Goal: Task Accomplishment & Management: Manage account settings

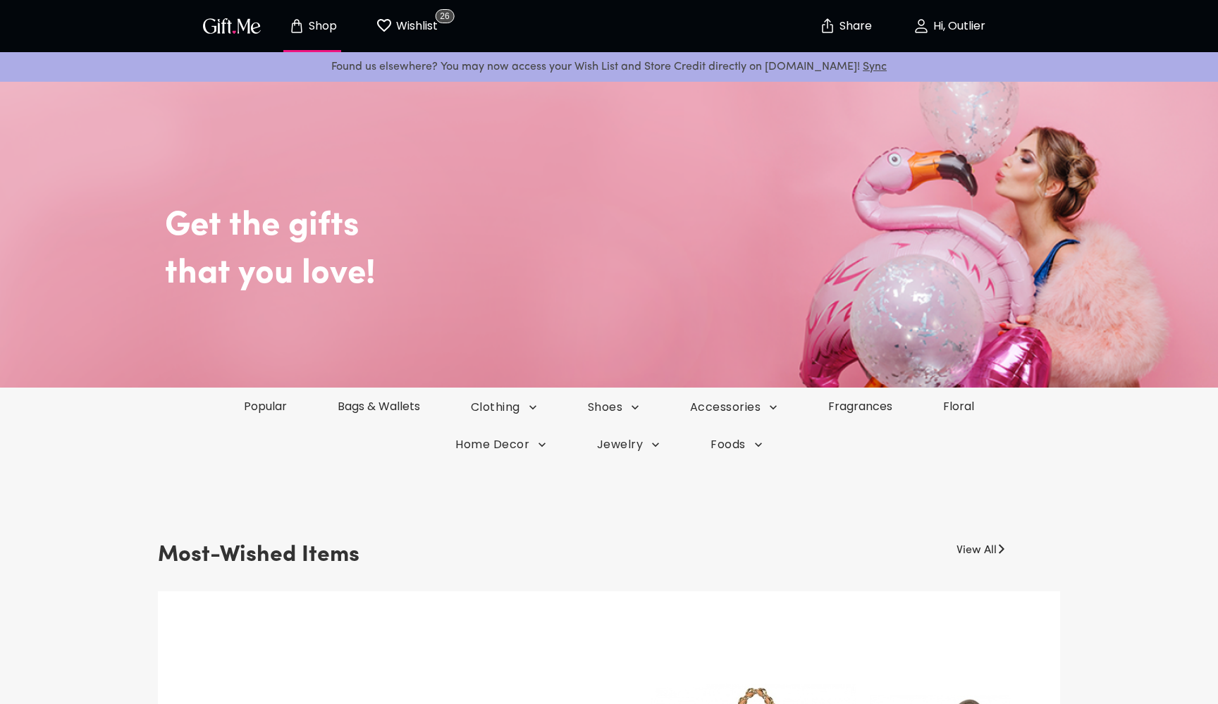
click at [962, 27] on p "Hi, Outlier" at bounding box center [957, 26] width 56 height 12
select select "1988"
select select "November"
select select "15"
select select "US"
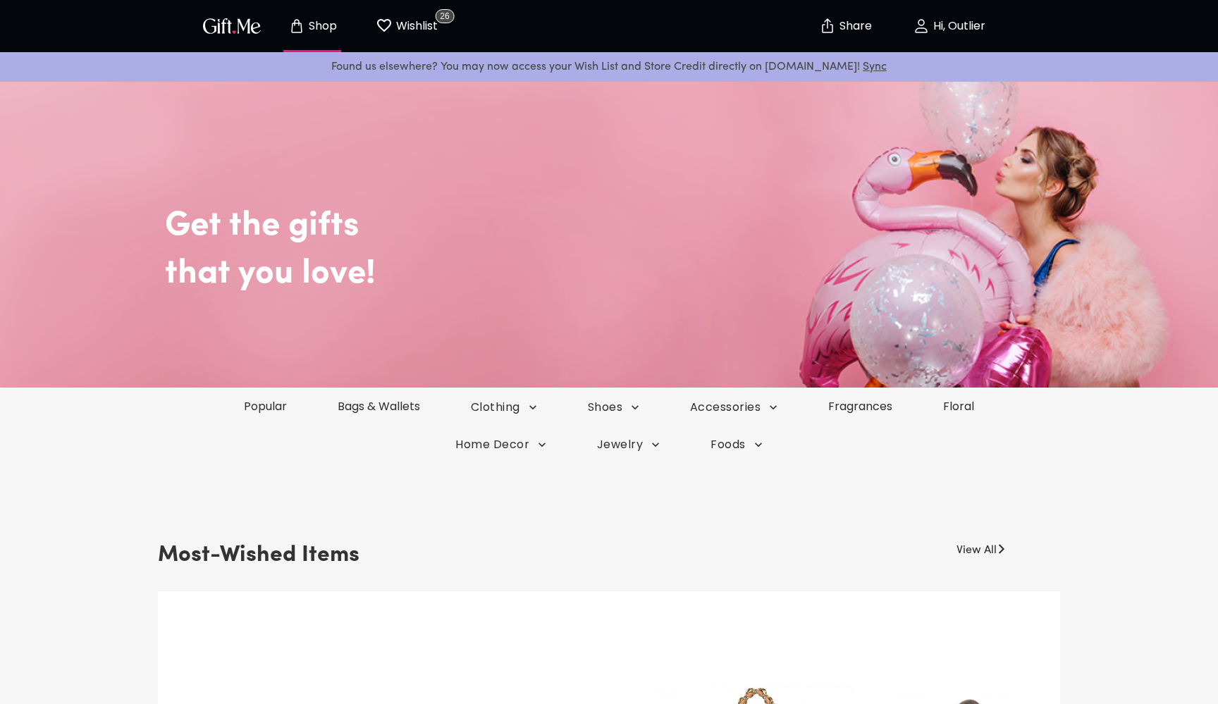
select select "VA"
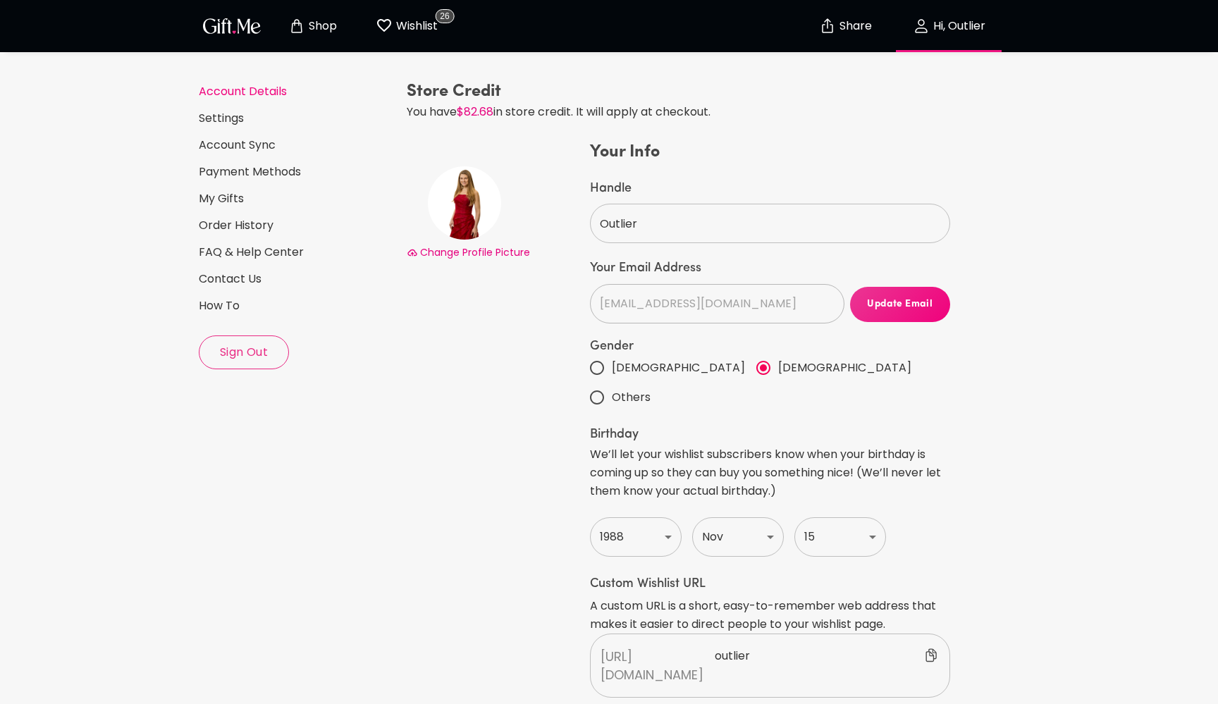
scroll to position [41, 0]
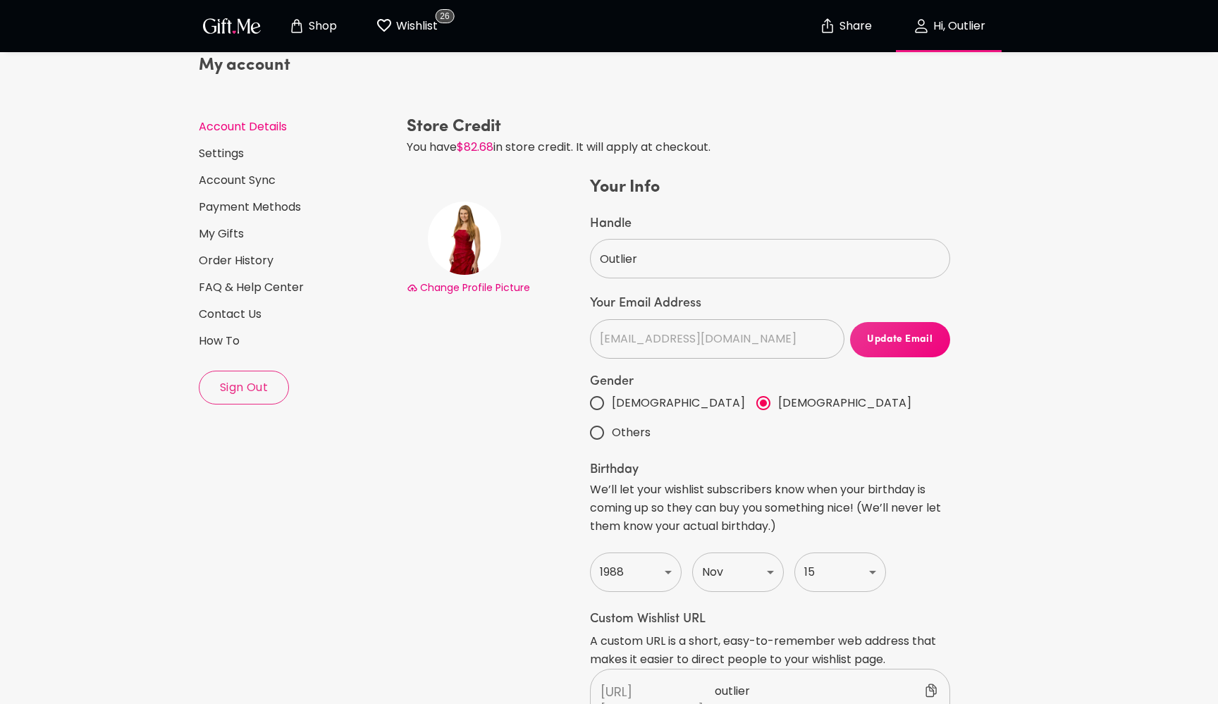
click at [241, 391] on span "Sign Out" at bounding box center [243, 388] width 89 height 16
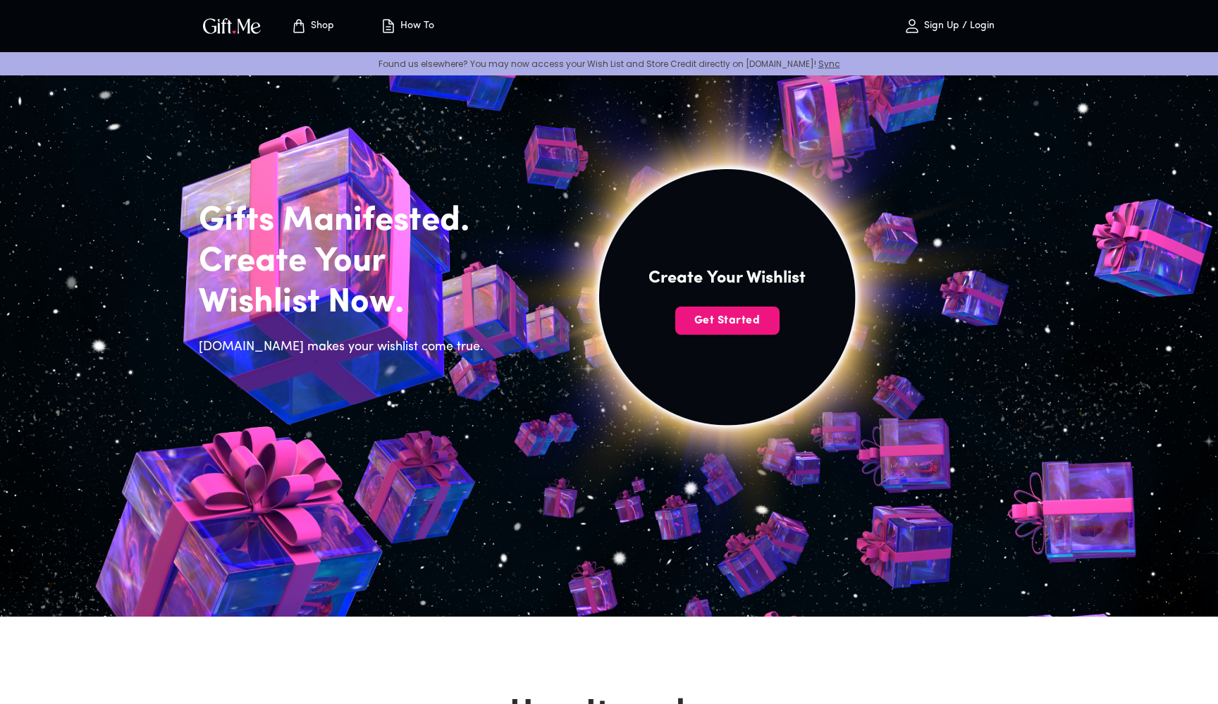
click at [972, 26] on p "Sign Up / Login" at bounding box center [957, 26] width 74 height 12
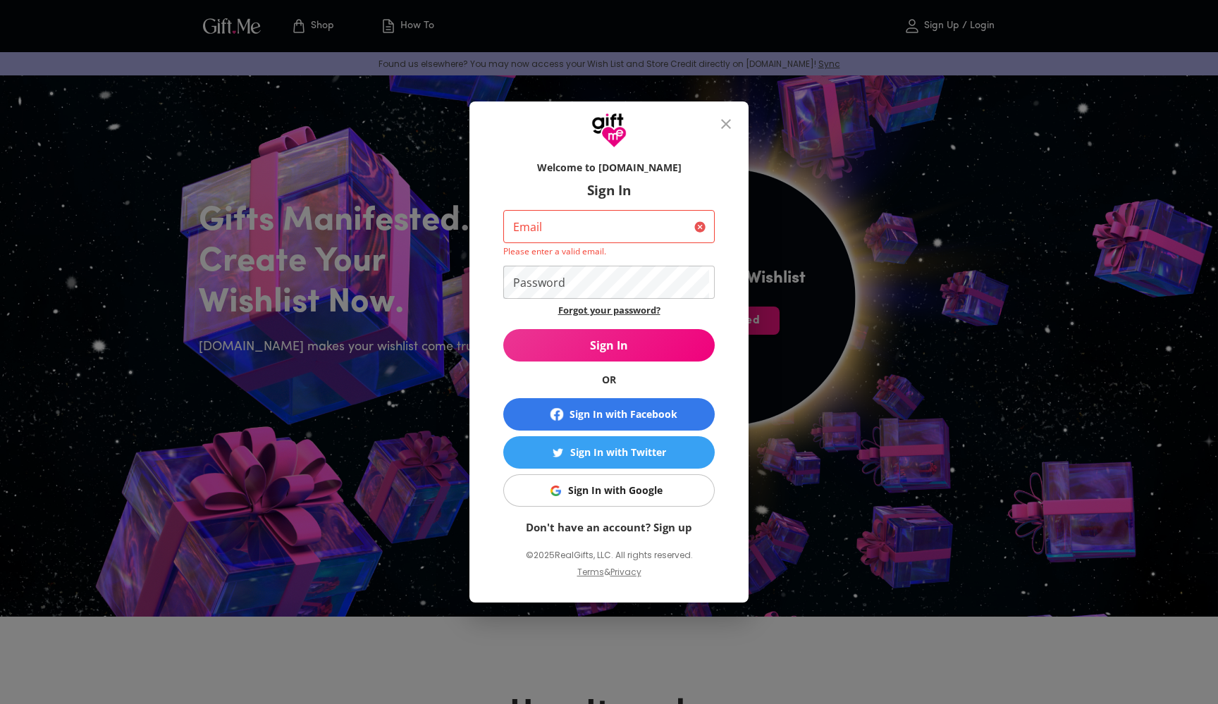
type input "testestenetti@gmail.com"
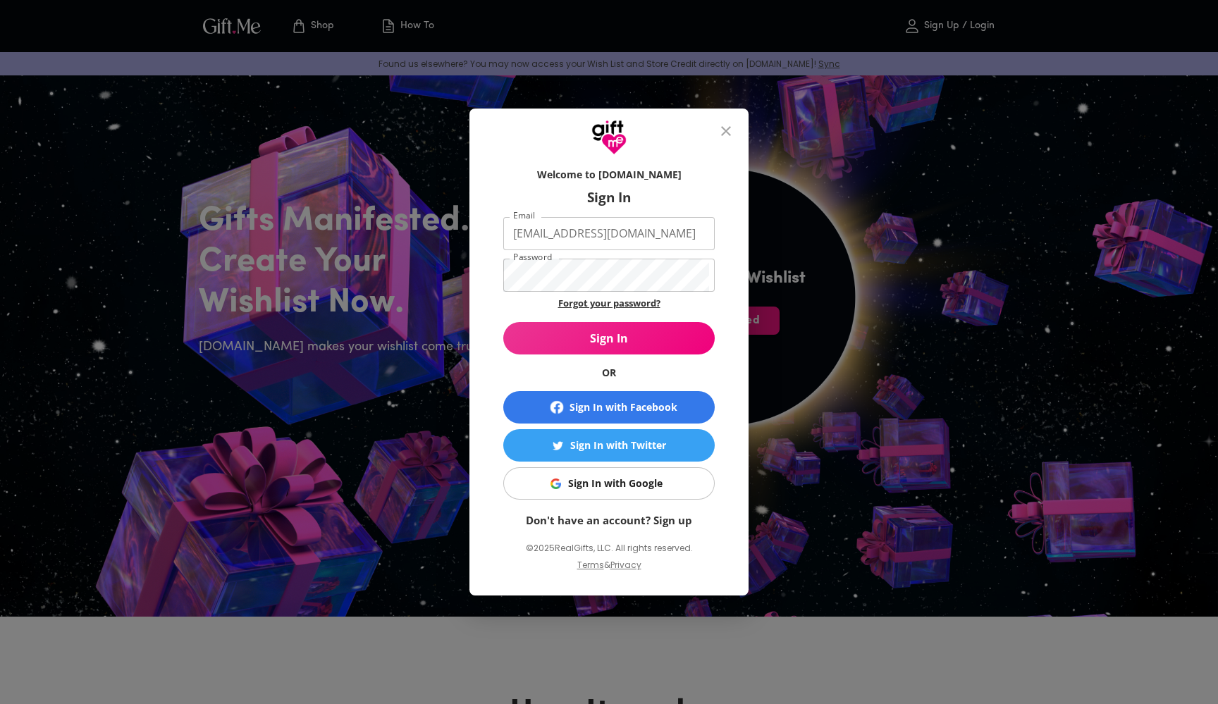
click at [615, 304] on link "Forgot your password?" at bounding box center [609, 303] width 102 height 13
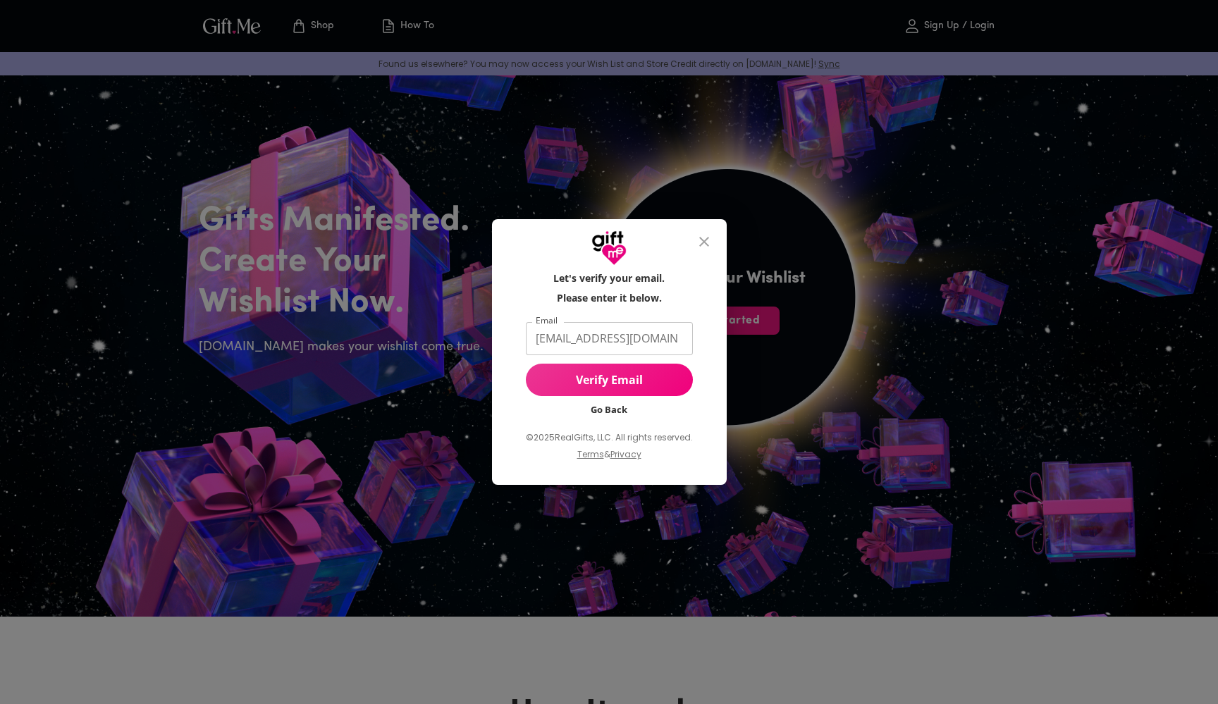
click at [655, 384] on span "Verify Email" at bounding box center [609, 380] width 167 height 16
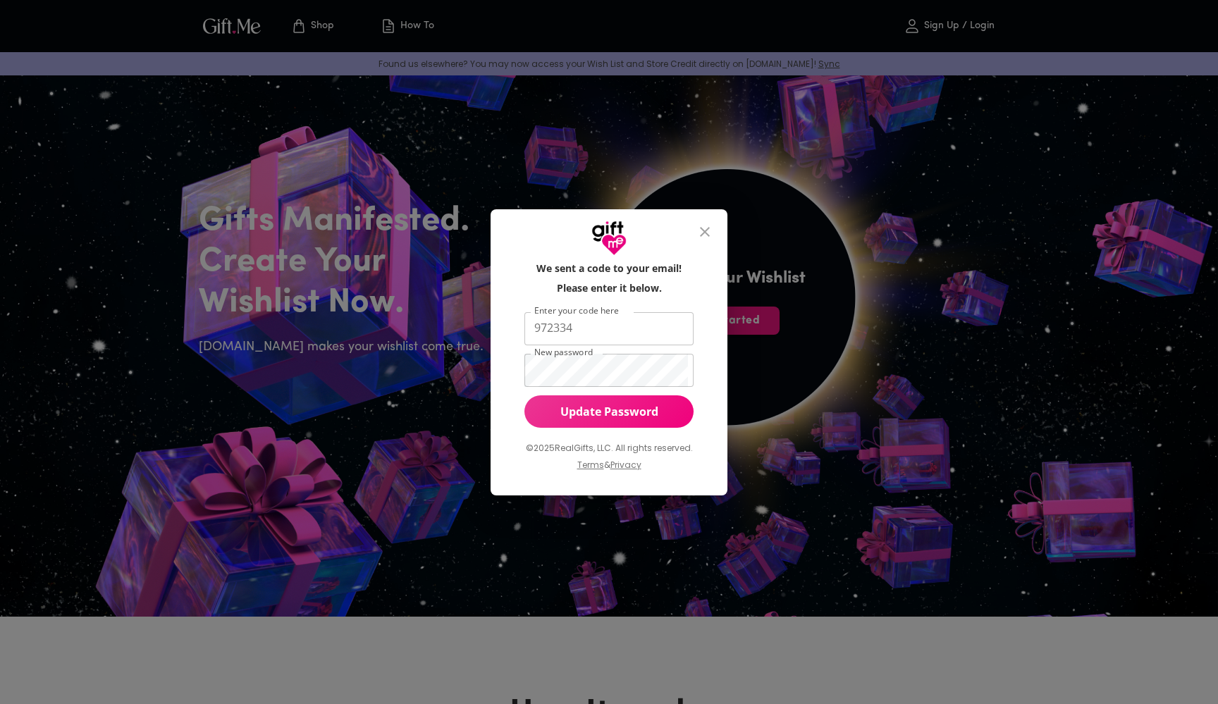
type input "testestenetti@gmail.com"
click at [625, 410] on span "Update Password" at bounding box center [609, 412] width 170 height 16
drag, startPoint x: 668, startPoint y: 329, endPoint x: 504, endPoint y: 323, distance: 164.3
click at [504, 323] on div "We sent a code to your email! Please enter it below. Enter your code here teste…" at bounding box center [608, 376] width 237 height 240
type input "972334"
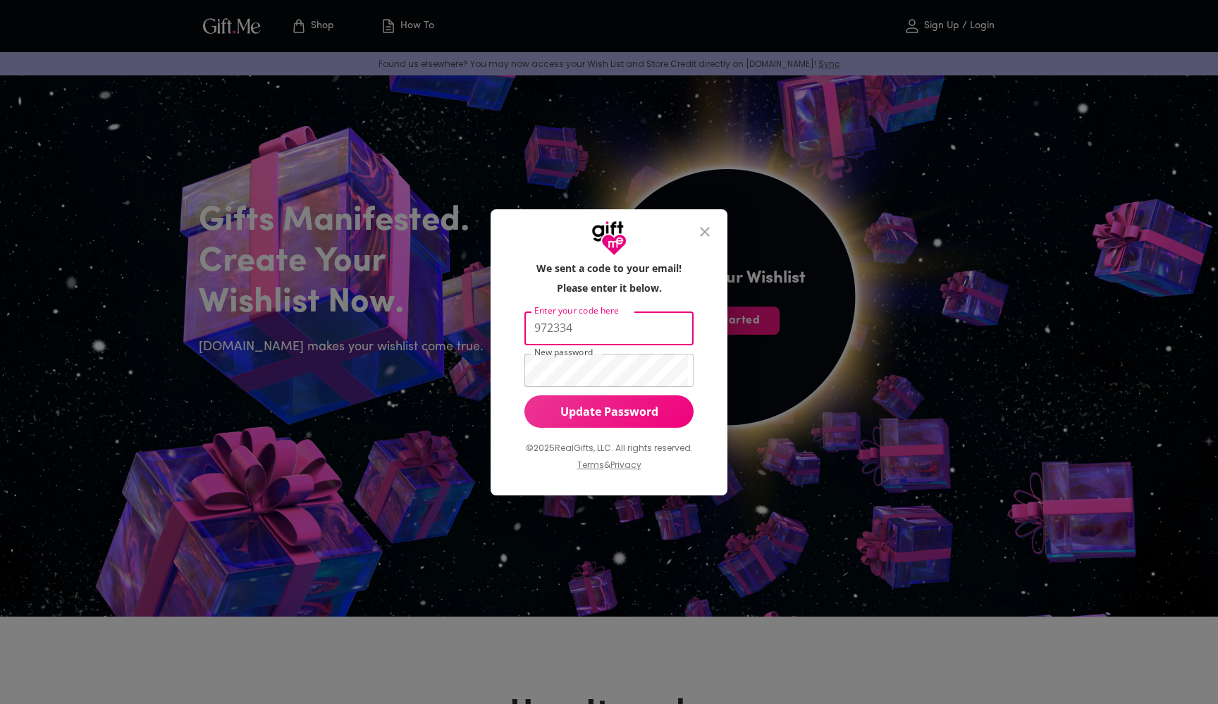
click at [607, 413] on span "Update Password" at bounding box center [609, 412] width 170 height 16
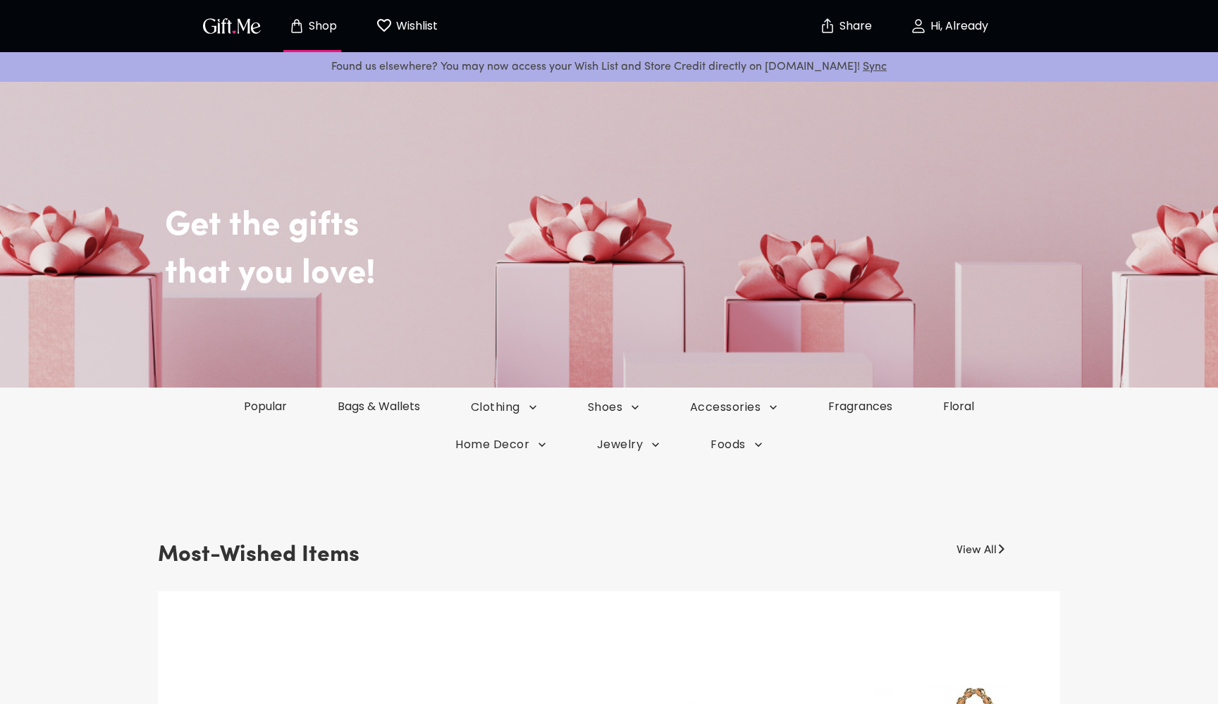
click at [943, 23] on p "Hi, Already" at bounding box center [957, 26] width 61 height 12
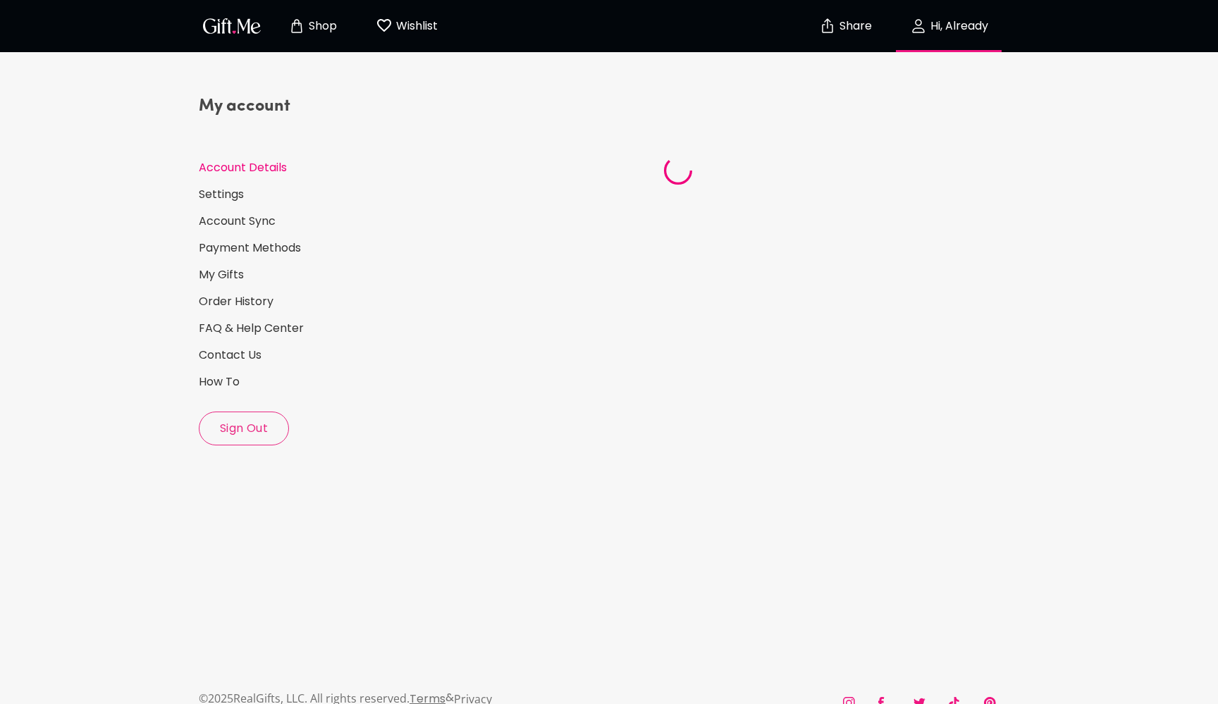
select select "US"
select select "NV"
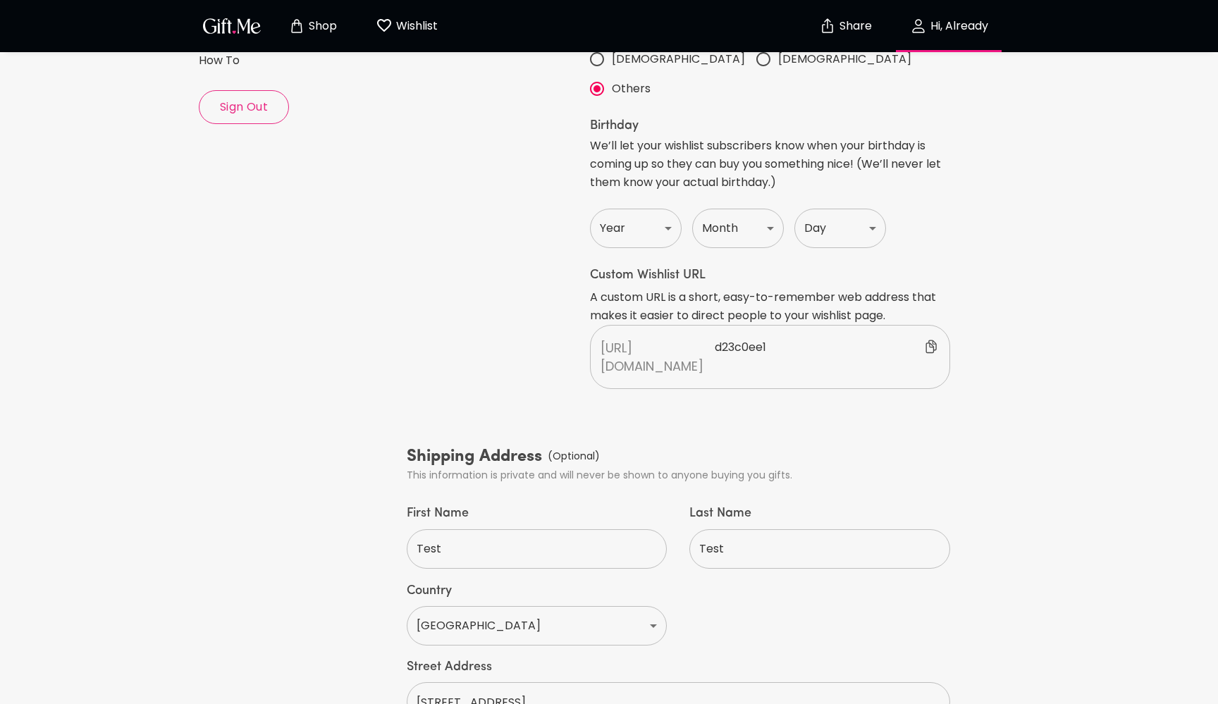
scroll to position [216, 0]
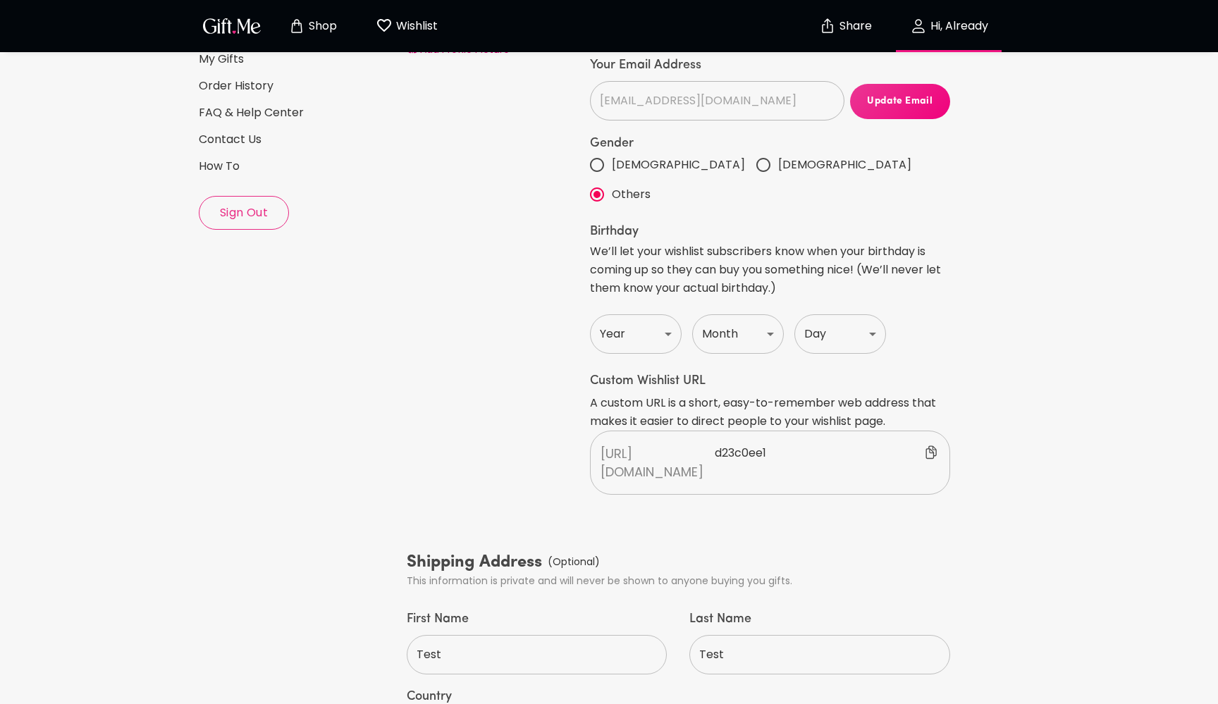
click at [729, 444] on p "d23c0ee1" at bounding box center [826, 462] width 225 height 37
click at [661, 493] on div "Add Profile Picture Your Info Handle Already ​ Your Email Address testestenetti…" at bounding box center [678, 456] width 555 height 1043
click at [715, 442] on input "text" at bounding box center [809, 452] width 213 height 21
type input "t"
type input "already"
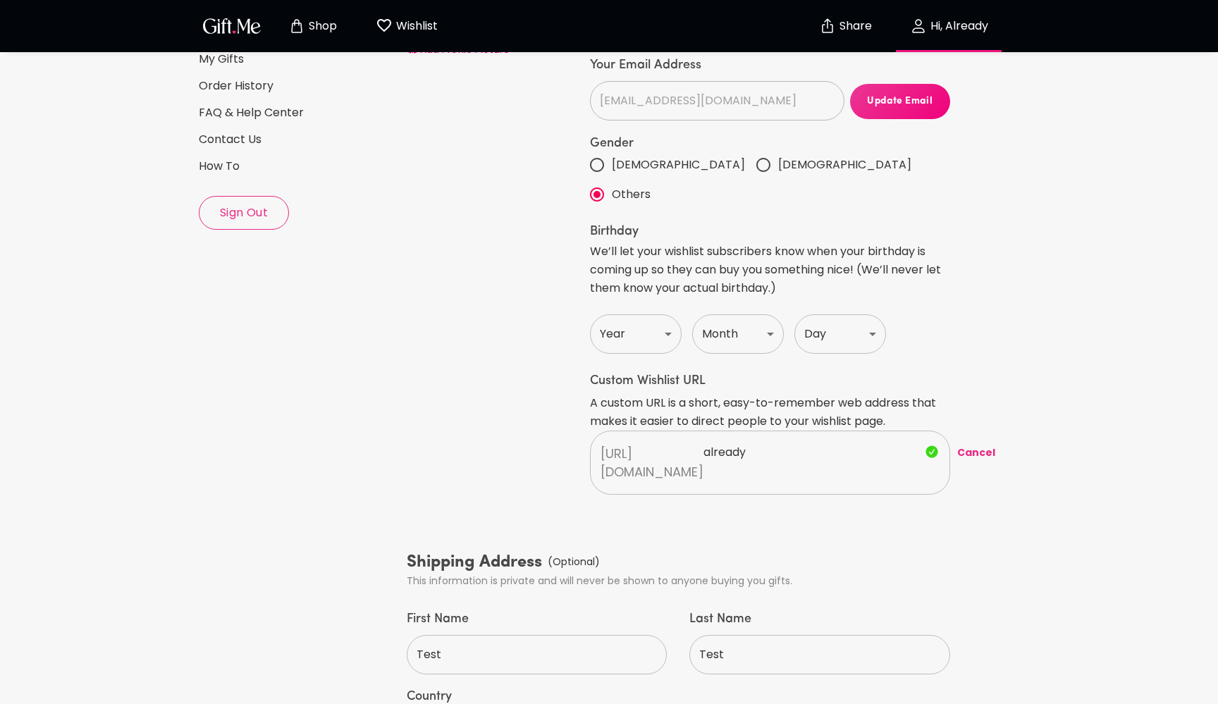
click at [540, 356] on div "Add Profile Picture" at bounding box center [495, 217] width 183 height 559
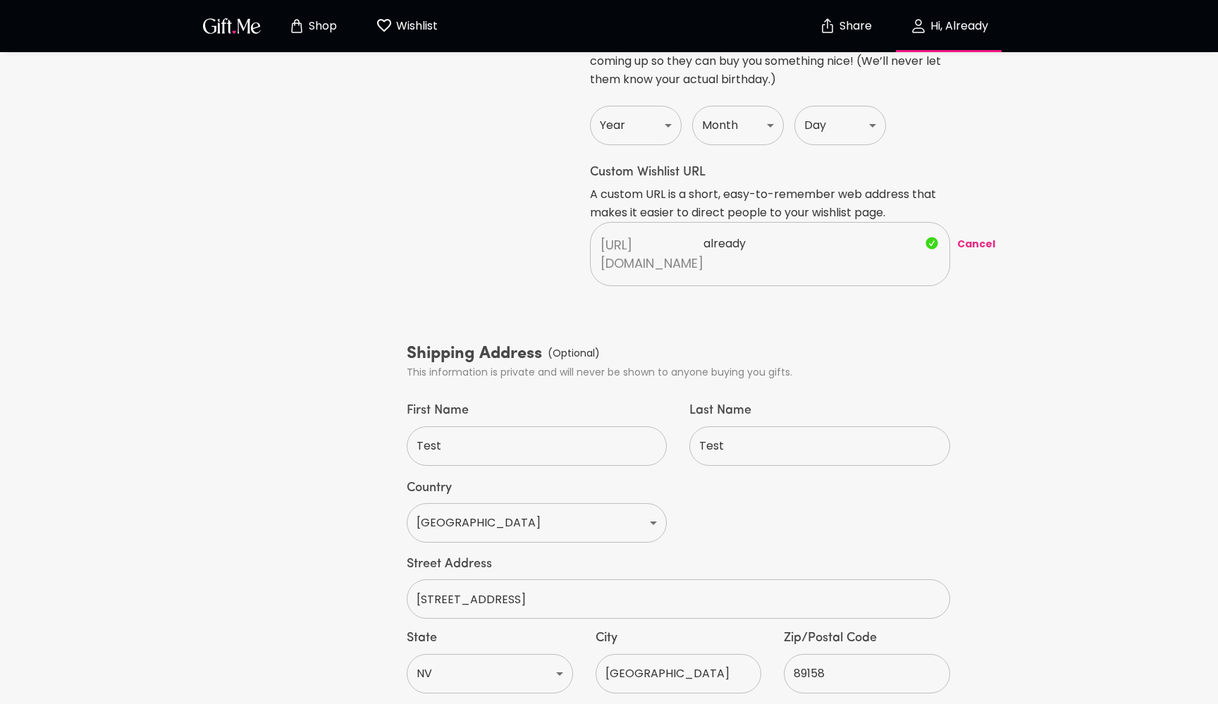
scroll to position [462, 0]
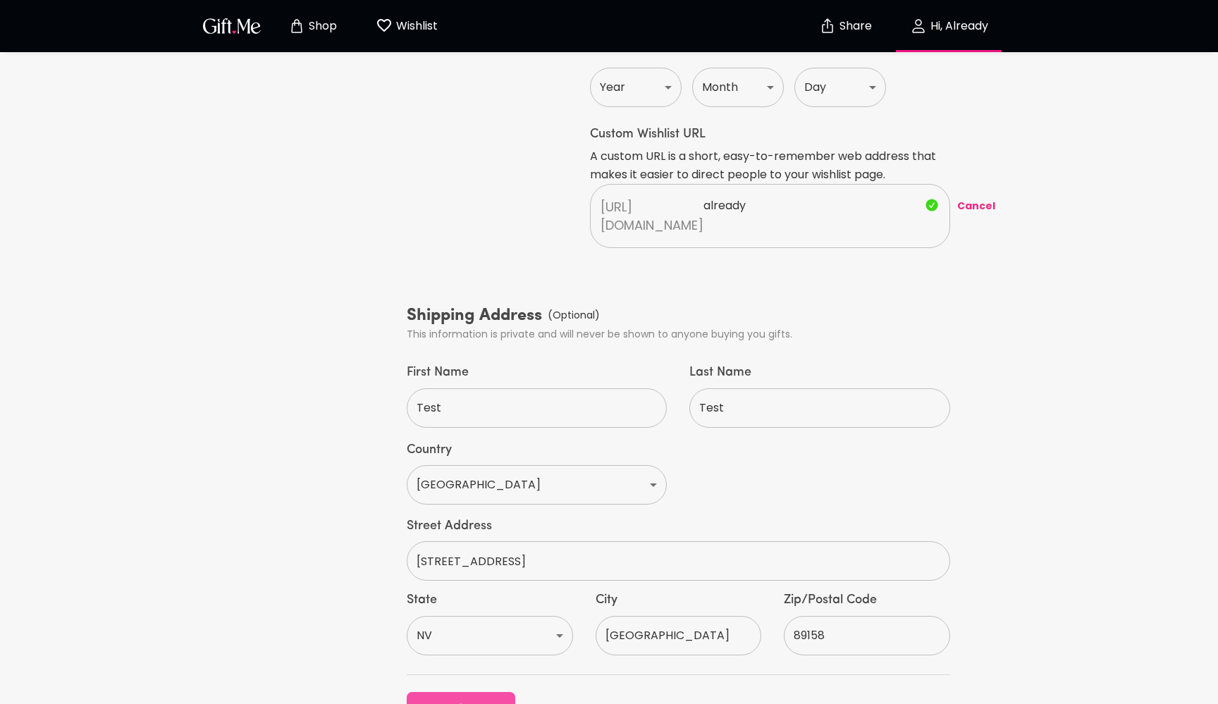
click at [473, 701] on span "Save Changes" at bounding box center [461, 709] width 109 height 16
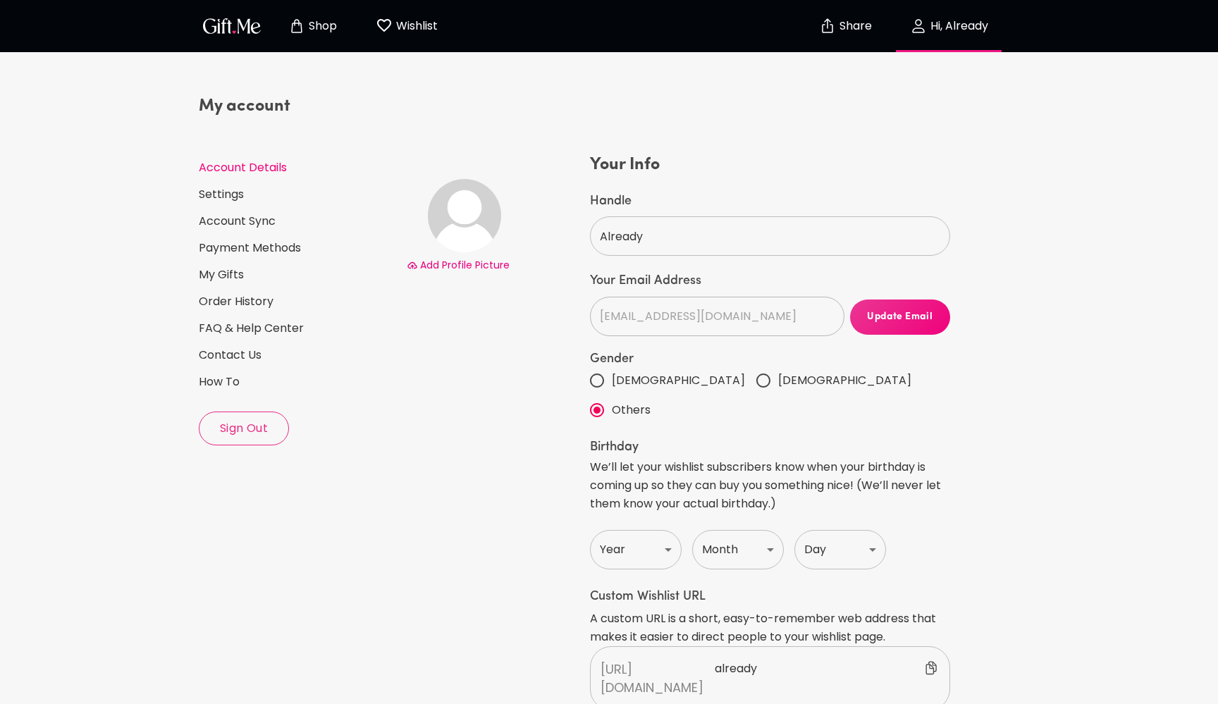
scroll to position [0, 0]
click at [417, 30] on p "Wishlist" at bounding box center [414, 26] width 45 height 18
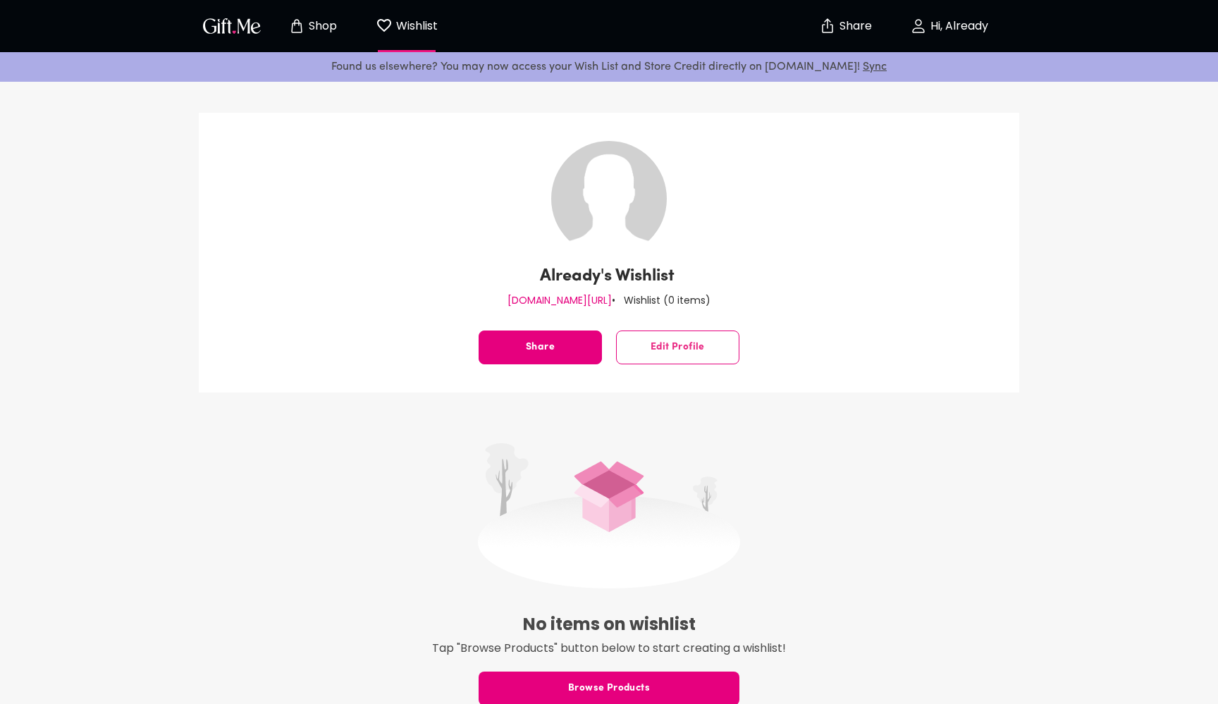
click at [946, 22] on p "Hi, Already" at bounding box center [957, 26] width 61 height 12
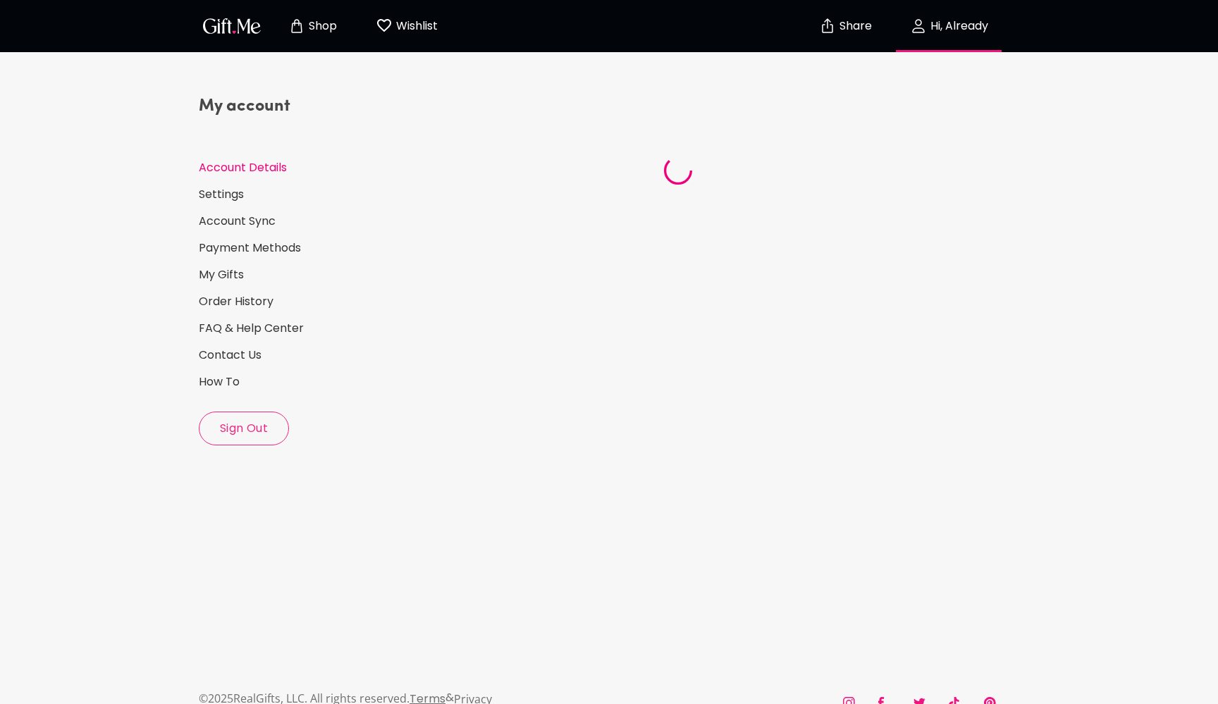
select select "US"
select select "NV"
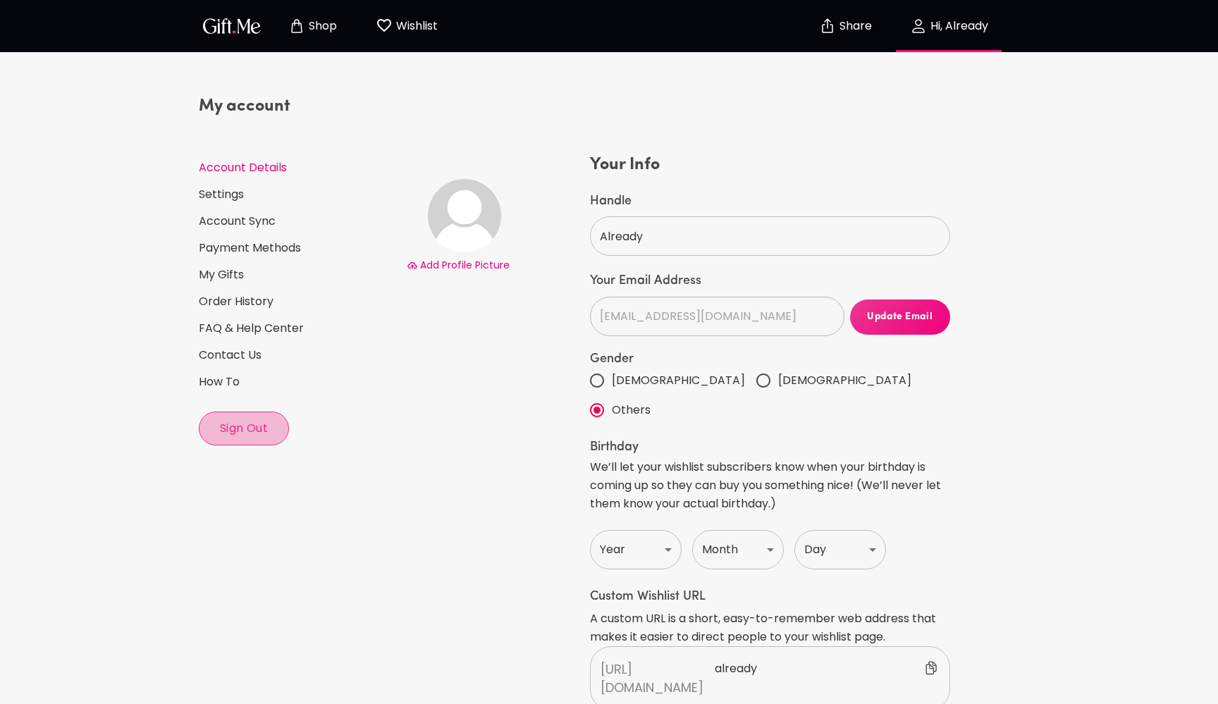
click at [263, 425] on span "Sign Out" at bounding box center [243, 429] width 89 height 16
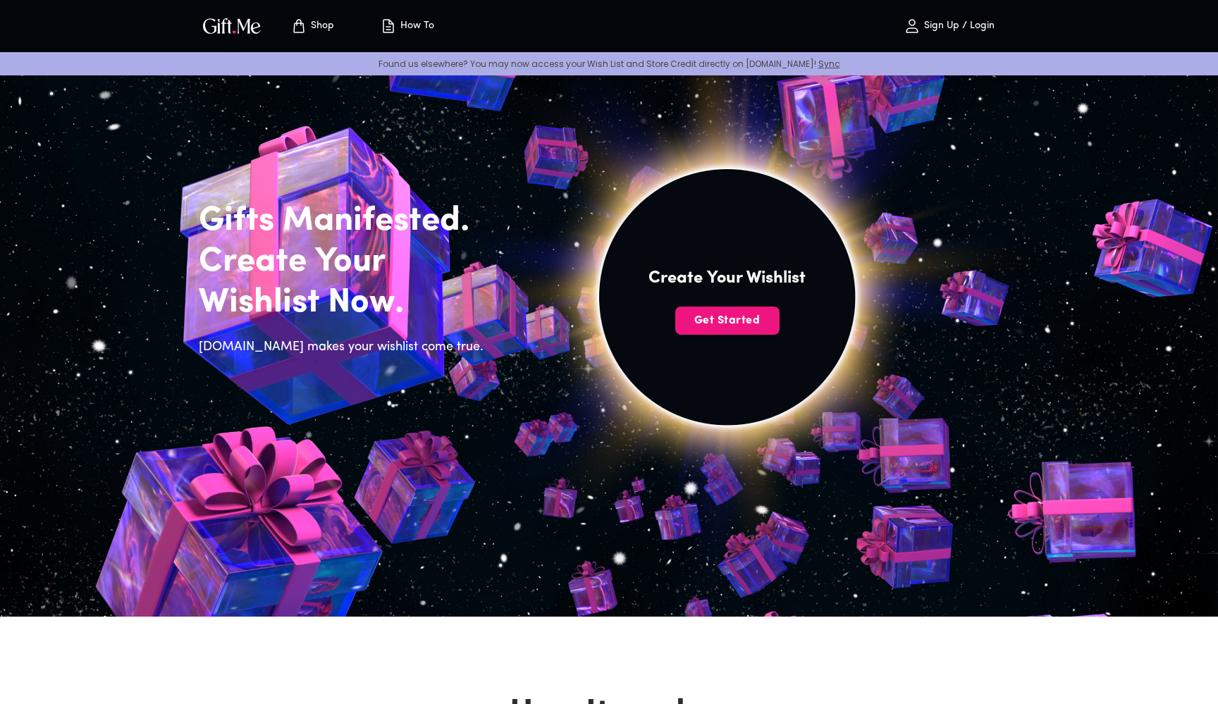
click at [980, 22] on p "Sign Up / Login" at bounding box center [957, 26] width 74 height 12
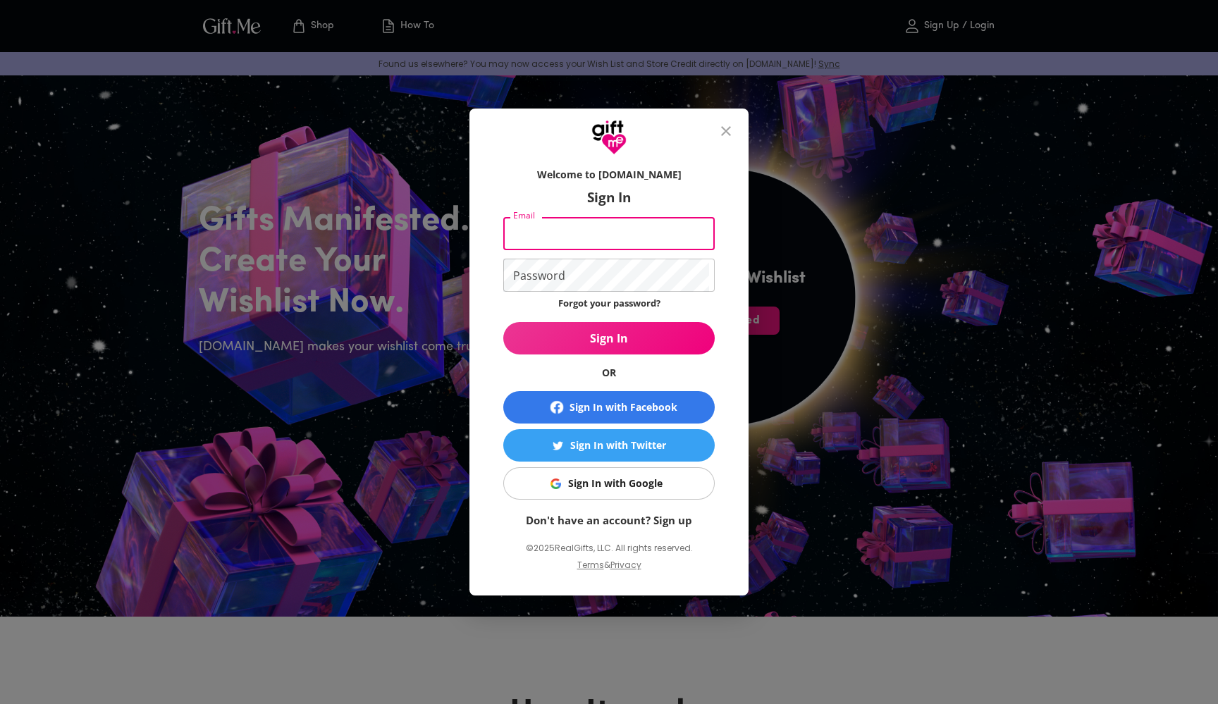
click at [720, 369] on div "Welcome to [DOMAIN_NAME] Sign In Email Email Password Password Forgot your pass…" at bounding box center [609, 372] width 234 height 423
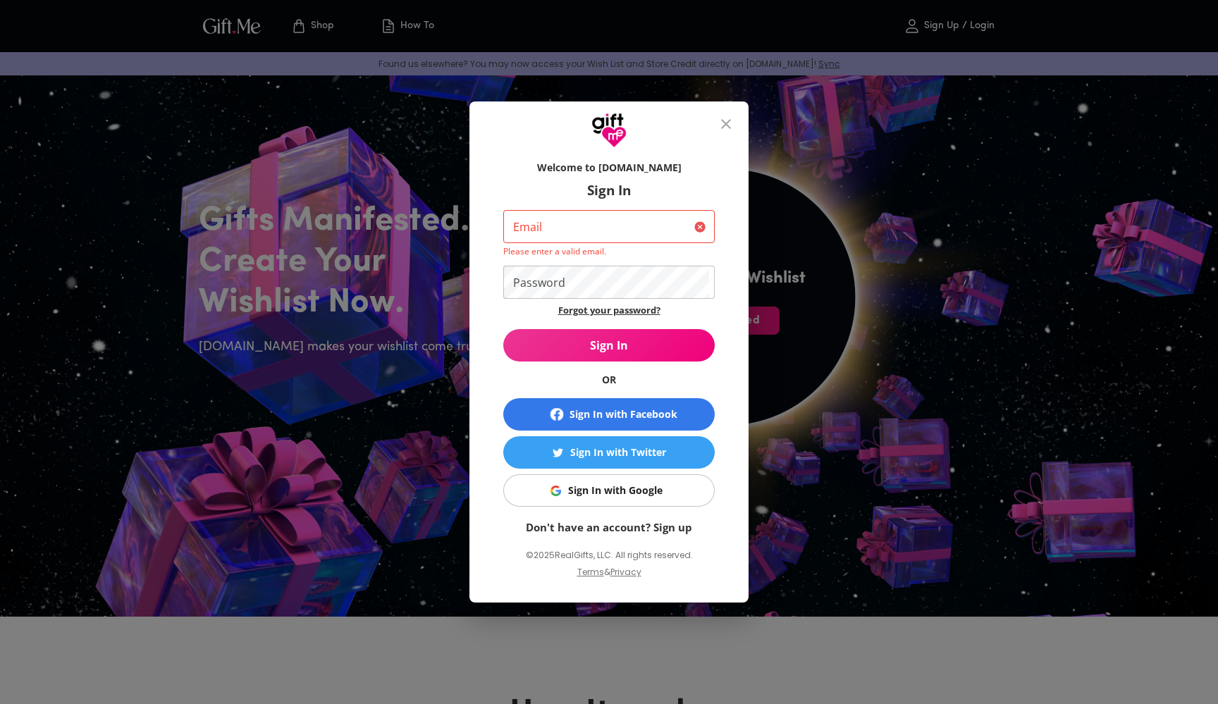
click at [617, 308] on link "Forgot your password?" at bounding box center [609, 310] width 102 height 13
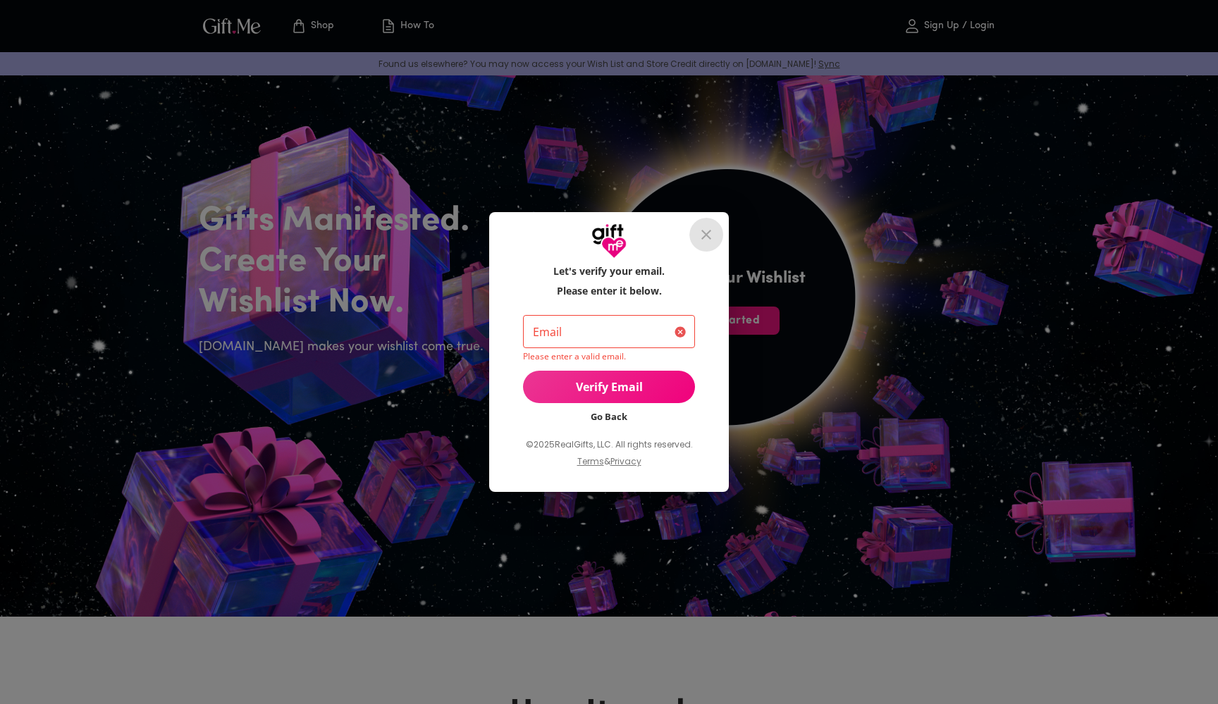
click at [707, 232] on icon "close" at bounding box center [706, 234] width 17 height 17
